Goal: Navigation & Orientation: Go to known website

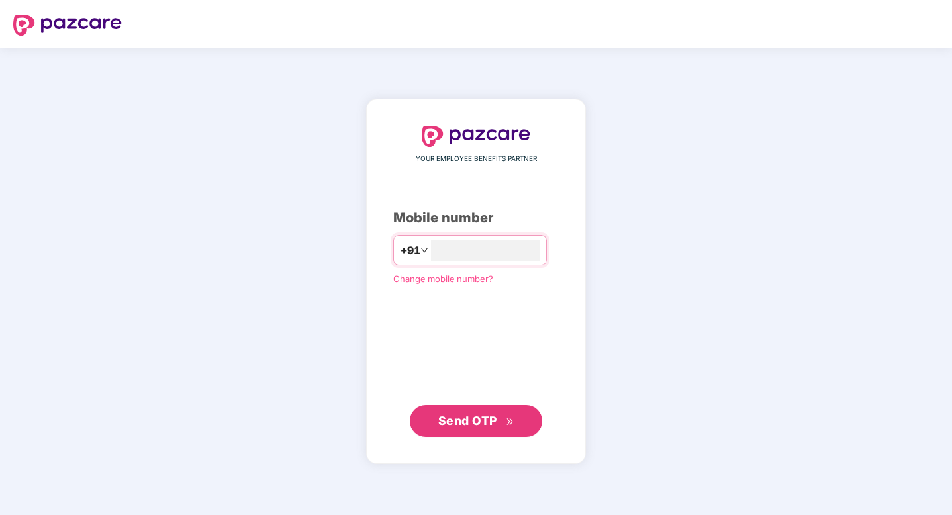
type input "**********"
click at [462, 426] on span "Send OTP" at bounding box center [467, 421] width 59 height 14
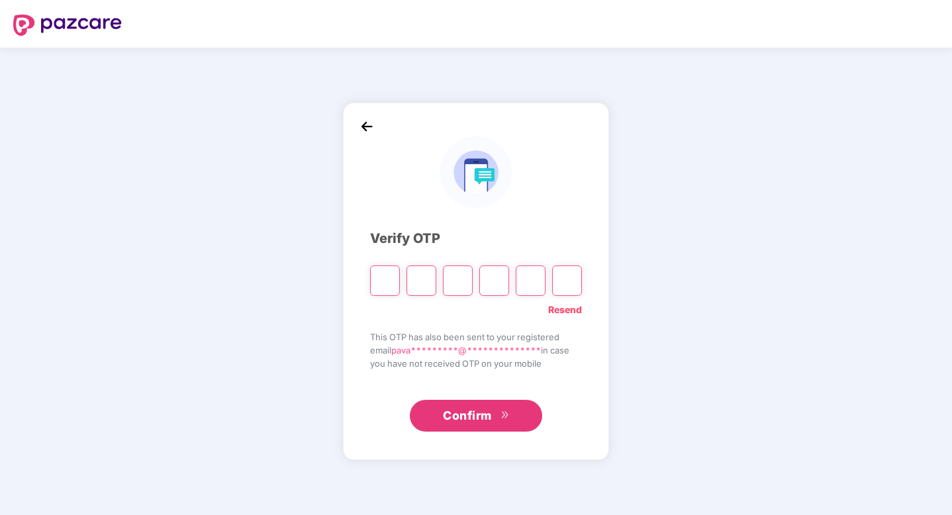
type input "*"
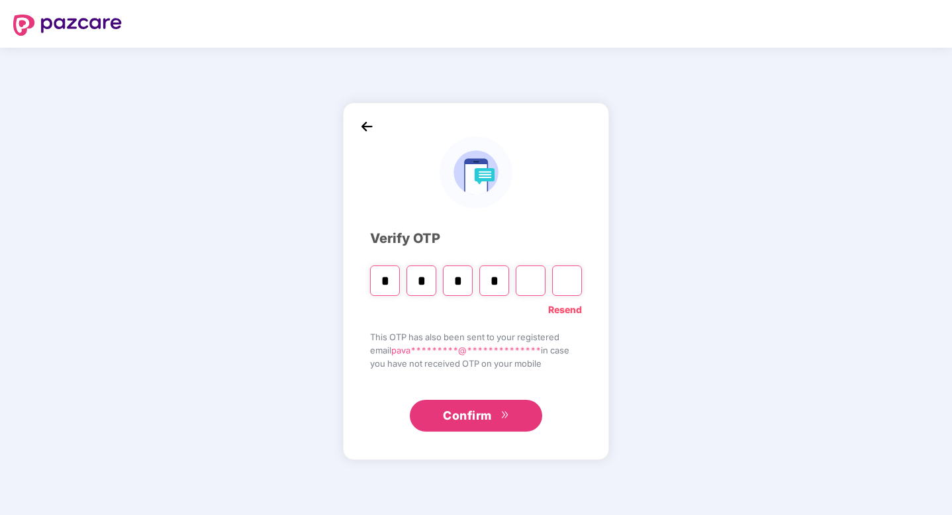
type input "*"
